Goal: Information Seeking & Learning: Learn about a topic

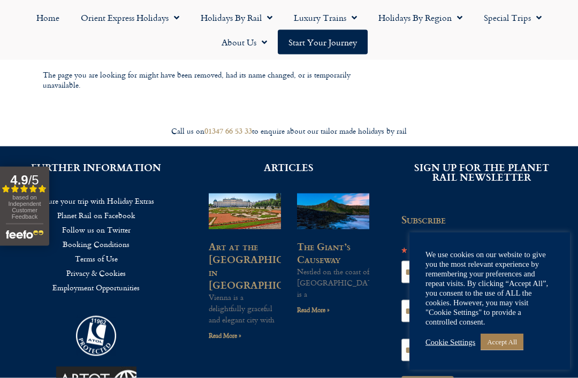
click at [512, 350] on link "Accept All" at bounding box center [501, 342] width 43 height 17
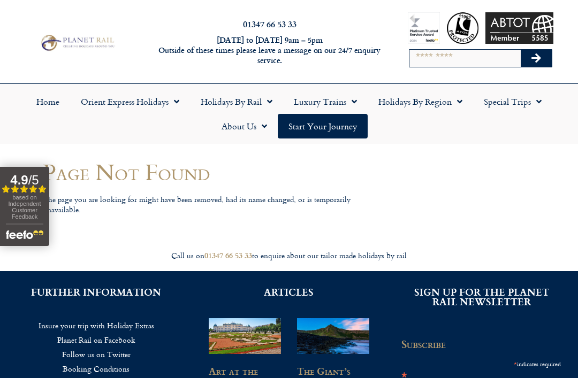
scroll to position [6, 0]
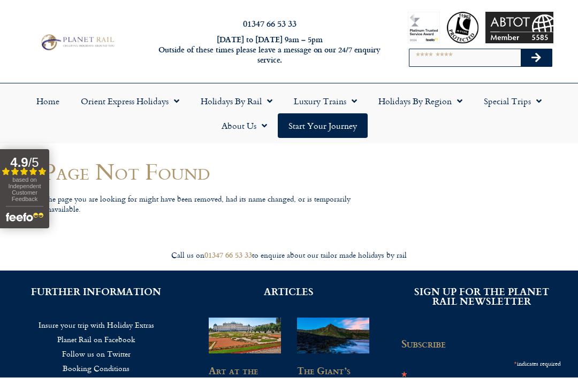
click at [237, 96] on link "Holidays by Rail" at bounding box center [236, 101] width 93 height 25
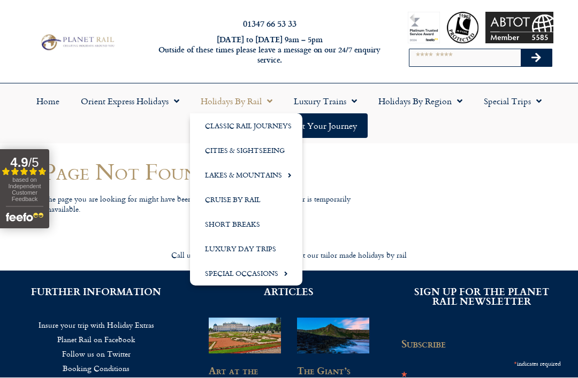
scroll to position [7, 0]
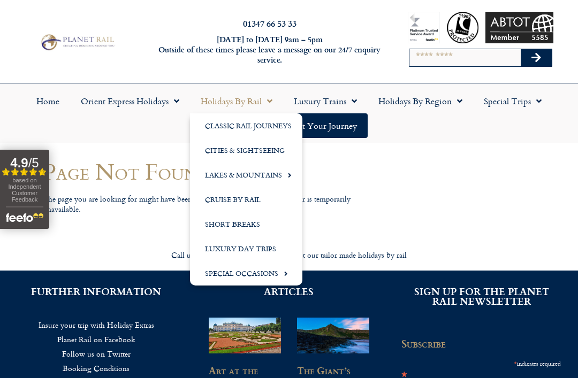
click at [250, 123] on link "Classic Rail Journeys" at bounding box center [246, 125] width 112 height 25
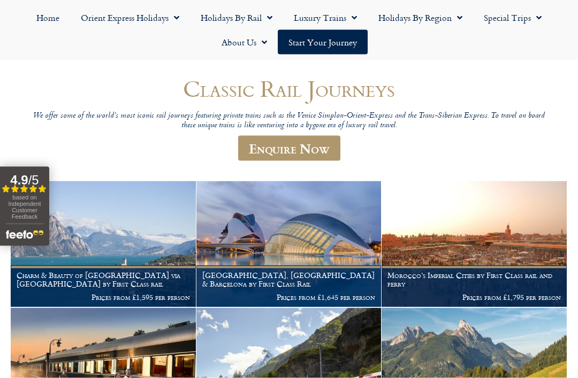
scroll to position [96, 0]
click at [119, 277] on h1 "Charm & Beauty of [GEOGRAPHIC_DATA] via [GEOGRAPHIC_DATA] by First Class rail" at bounding box center [103, 279] width 173 height 17
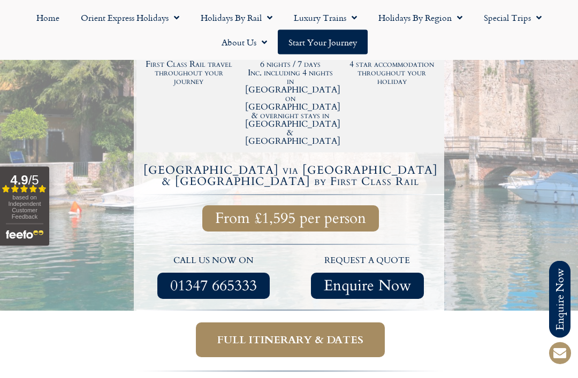
scroll to position [305, 0]
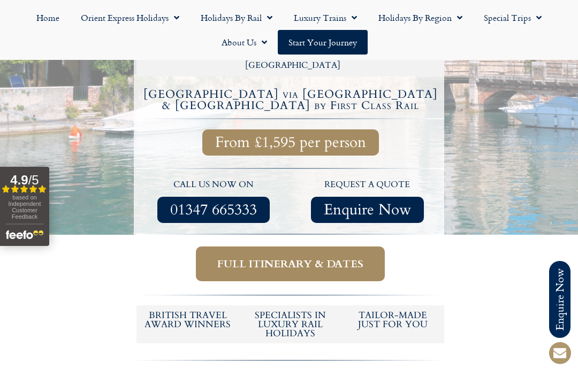
click at [324, 257] on span "Full itinerary & dates" at bounding box center [290, 263] width 146 height 13
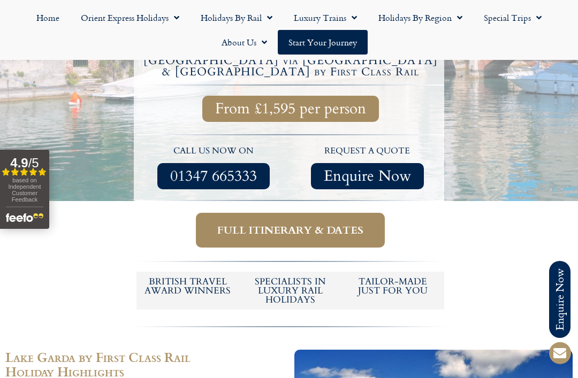
scroll to position [416, 0]
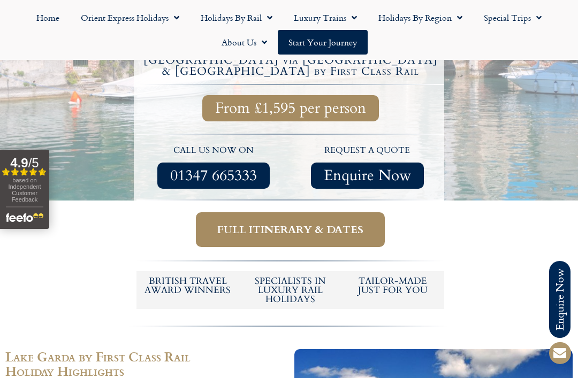
click at [334, 223] on span "Full itinerary & dates" at bounding box center [290, 229] width 146 height 13
click at [314, 223] on span "Full itinerary & dates" at bounding box center [290, 229] width 146 height 13
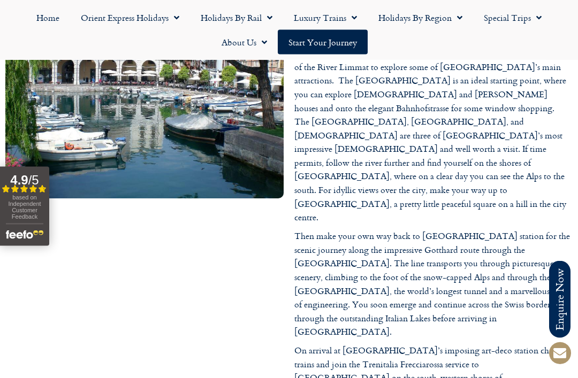
scroll to position [1500, 0]
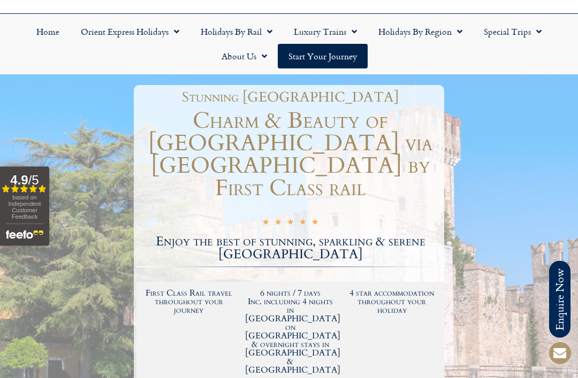
scroll to position [0, 0]
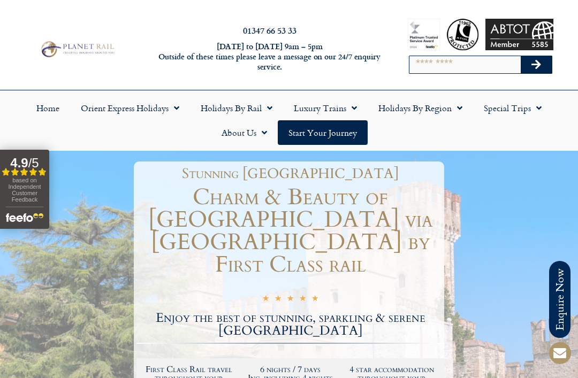
click at [238, 106] on link "Holidays by Rail" at bounding box center [236, 108] width 93 height 25
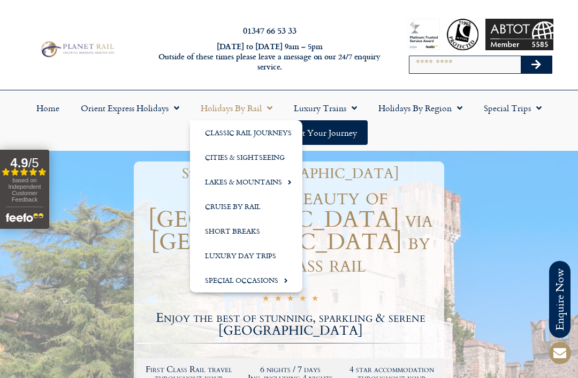
click at [244, 136] on link "Classic Rail Journeys" at bounding box center [246, 132] width 112 height 25
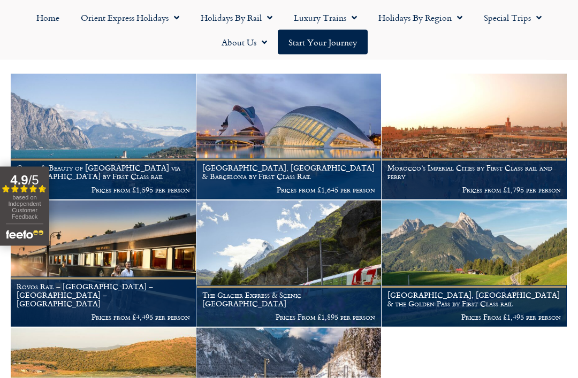
scroll to position [203, 0]
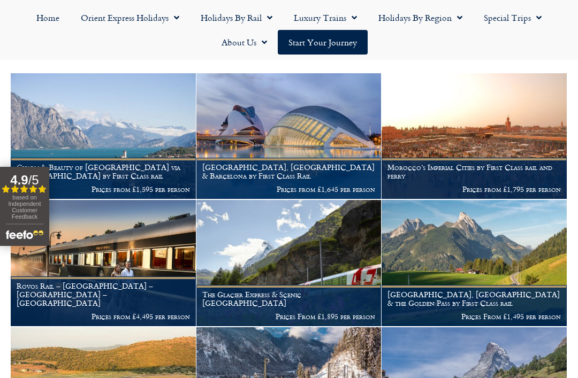
click at [275, 180] on figcaption "Madrid, Valencia & Barcelona by First Class Rail Prices from £1,645 per person" at bounding box center [288, 178] width 185 height 41
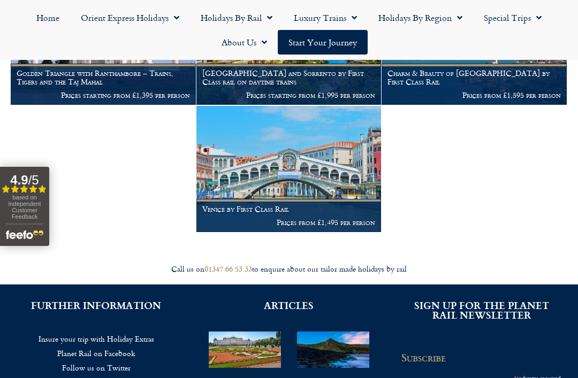
scroll to position [935, 0]
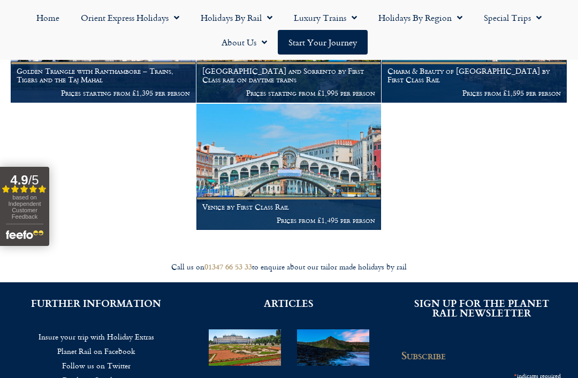
click at [306, 190] on img at bounding box center [288, 167] width 185 height 126
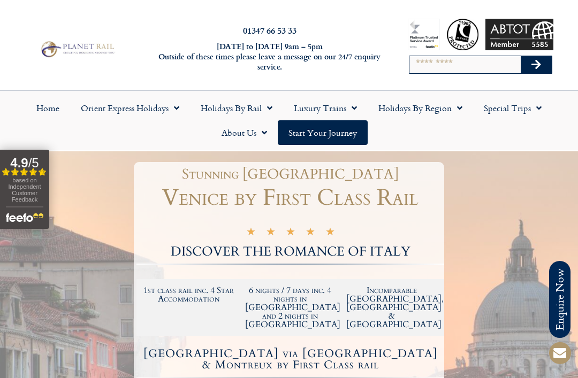
click at [240, 106] on link "Holidays by Rail" at bounding box center [236, 108] width 93 height 25
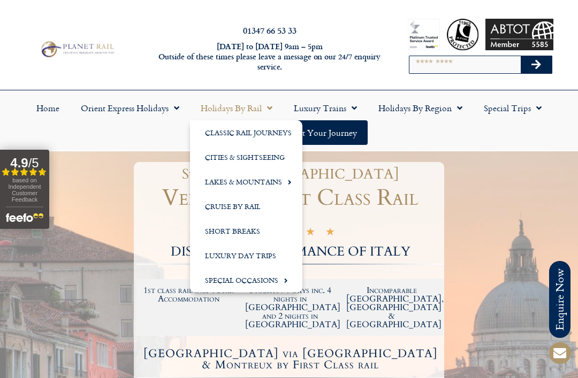
click at [257, 162] on link "Cities & Sightseeing" at bounding box center [246, 157] width 112 height 25
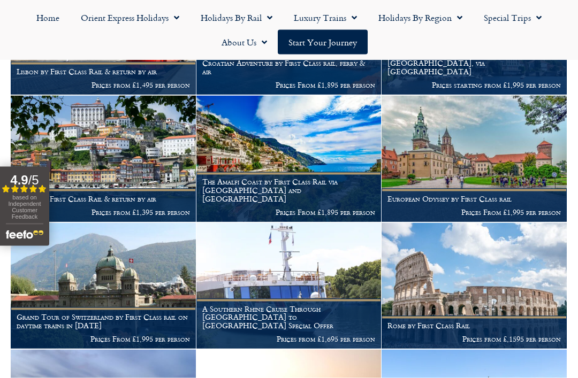
scroll to position [638, 0]
